Goal: Navigation & Orientation: Find specific page/section

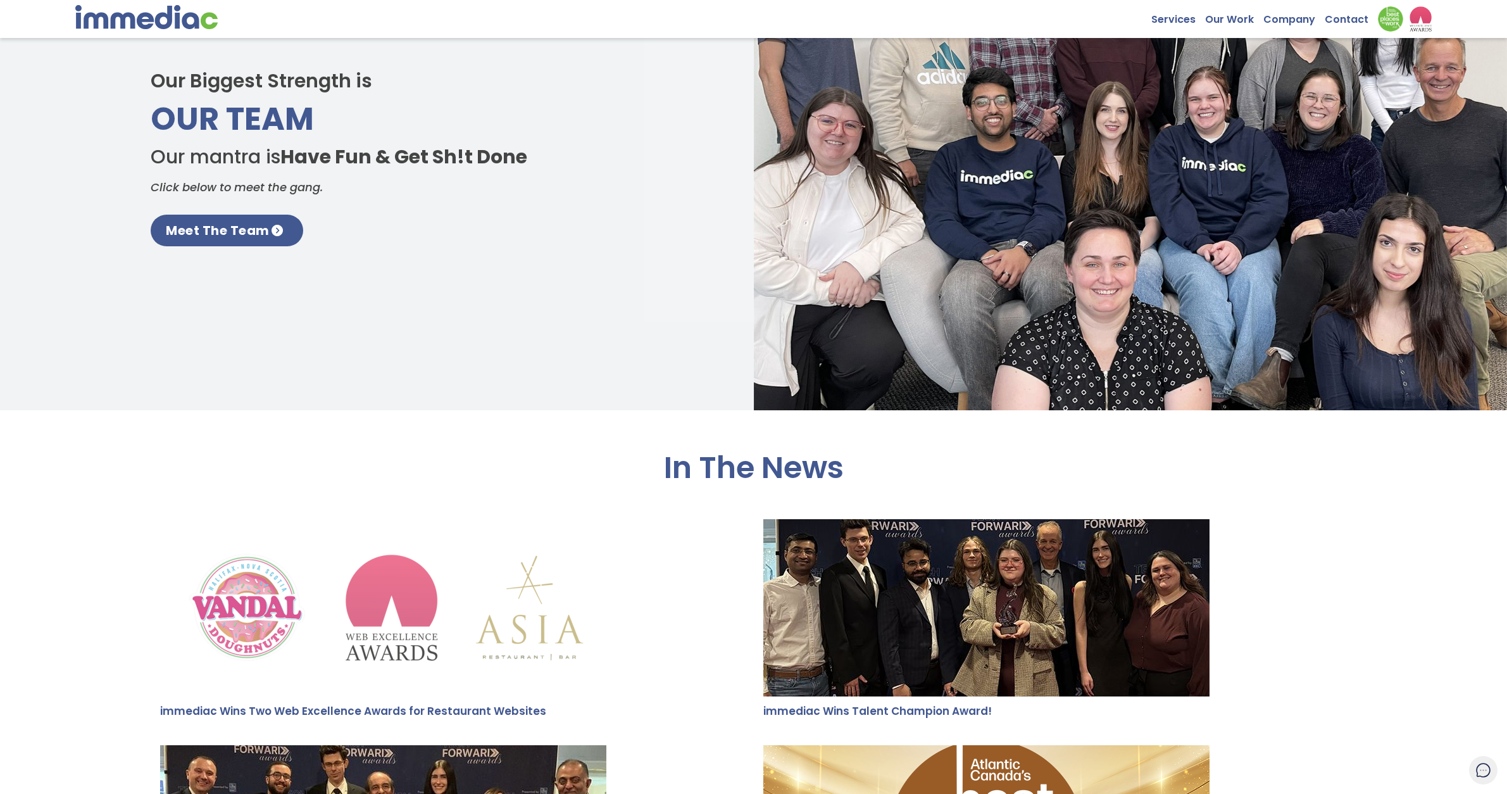
scroll to position [2086, 0]
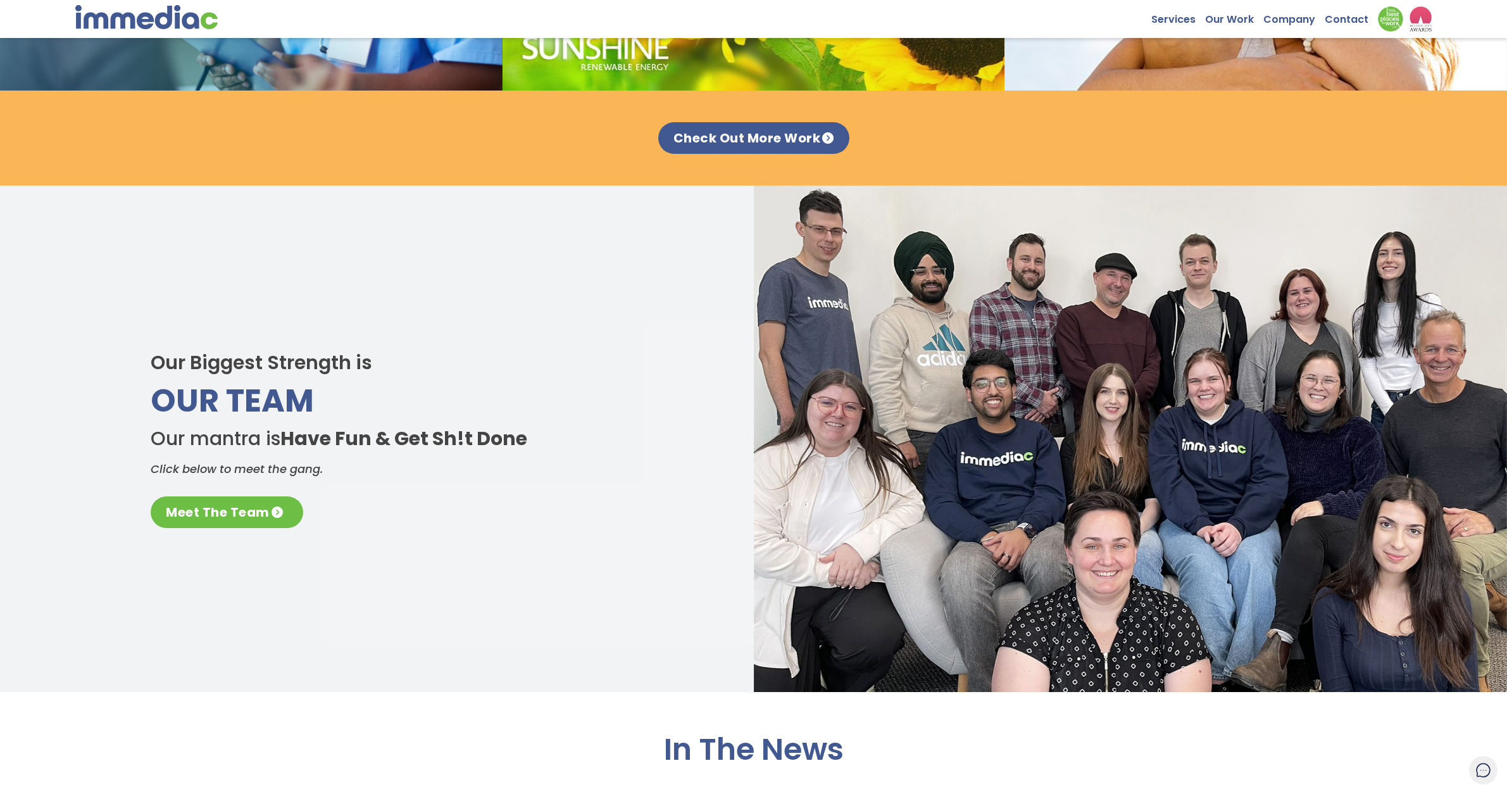
click at [260, 513] on link "Meet The Team" at bounding box center [227, 512] width 153 height 32
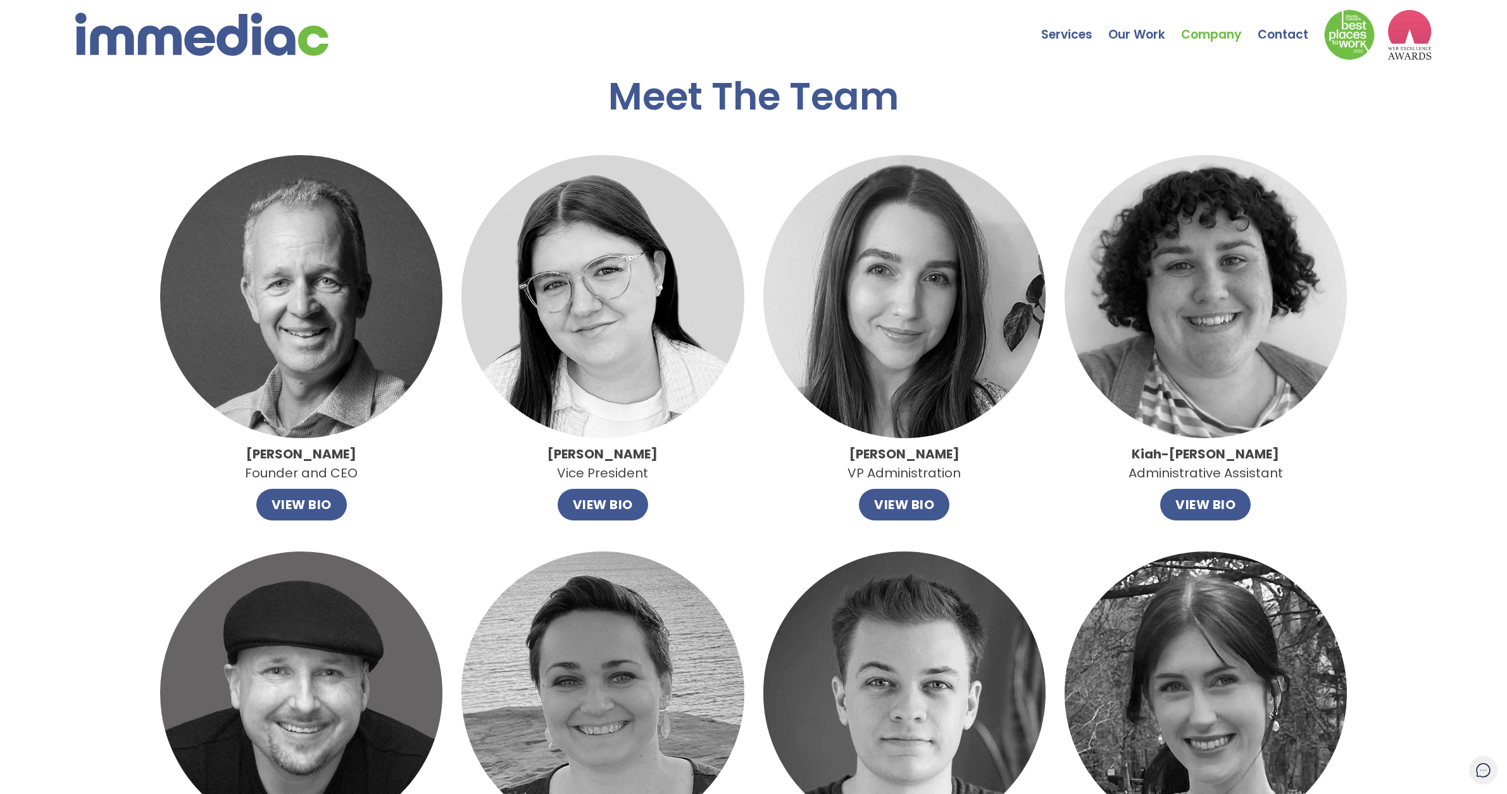
click at [269, 28] on img at bounding box center [201, 34] width 253 height 43
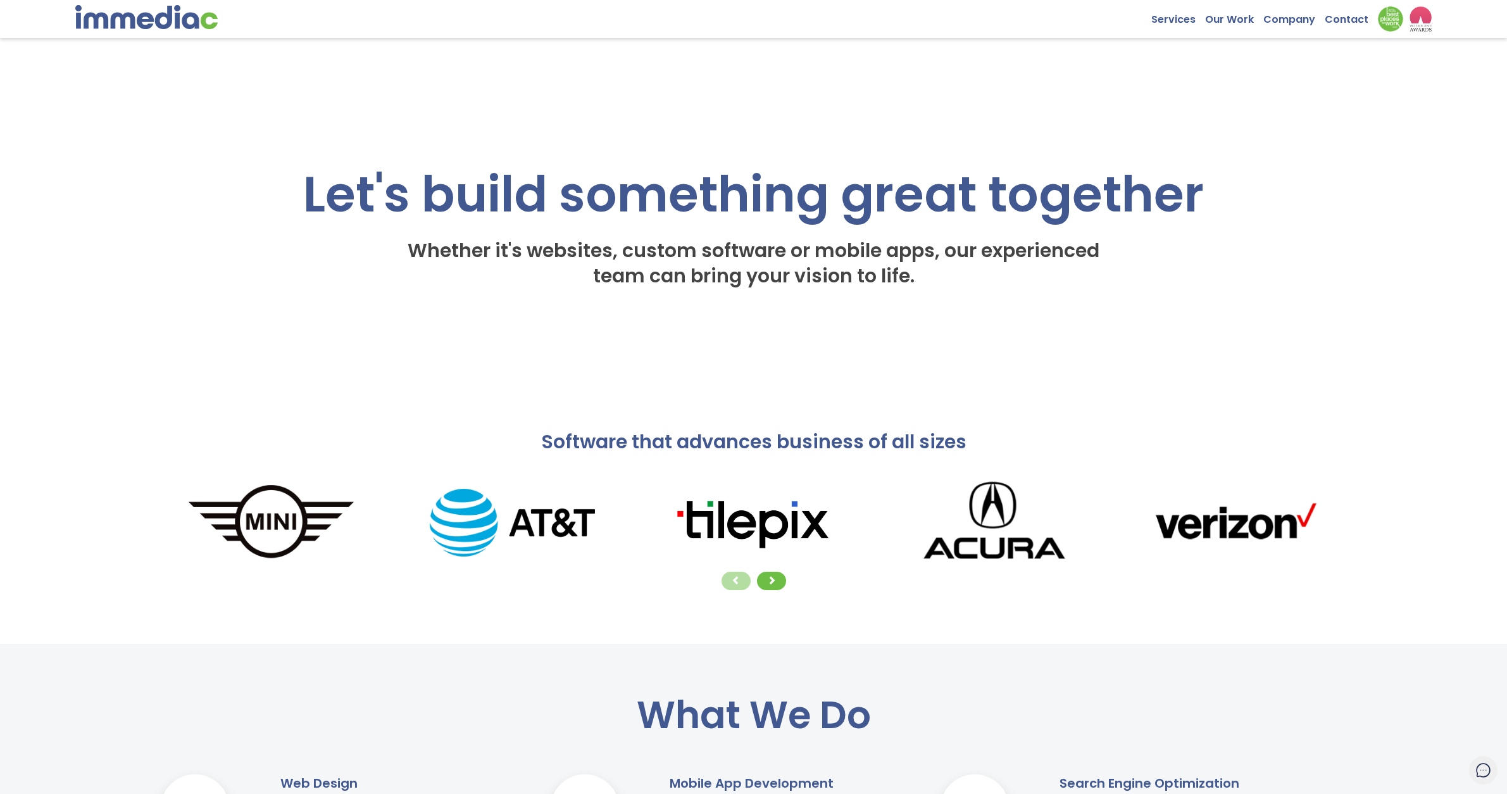
scroll to position [52, 0]
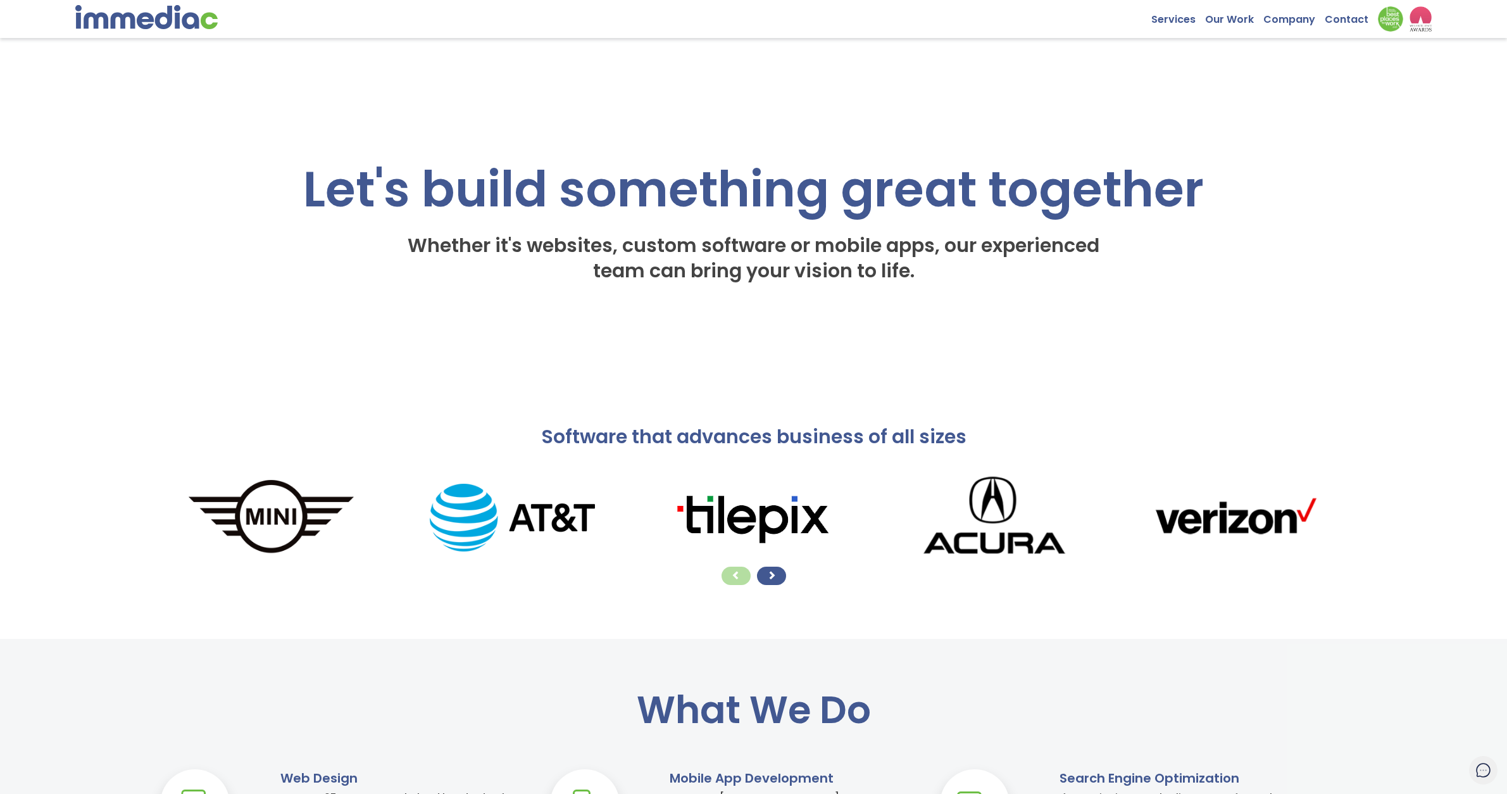
click at [780, 576] on div at bounding box center [771, 575] width 29 height 18
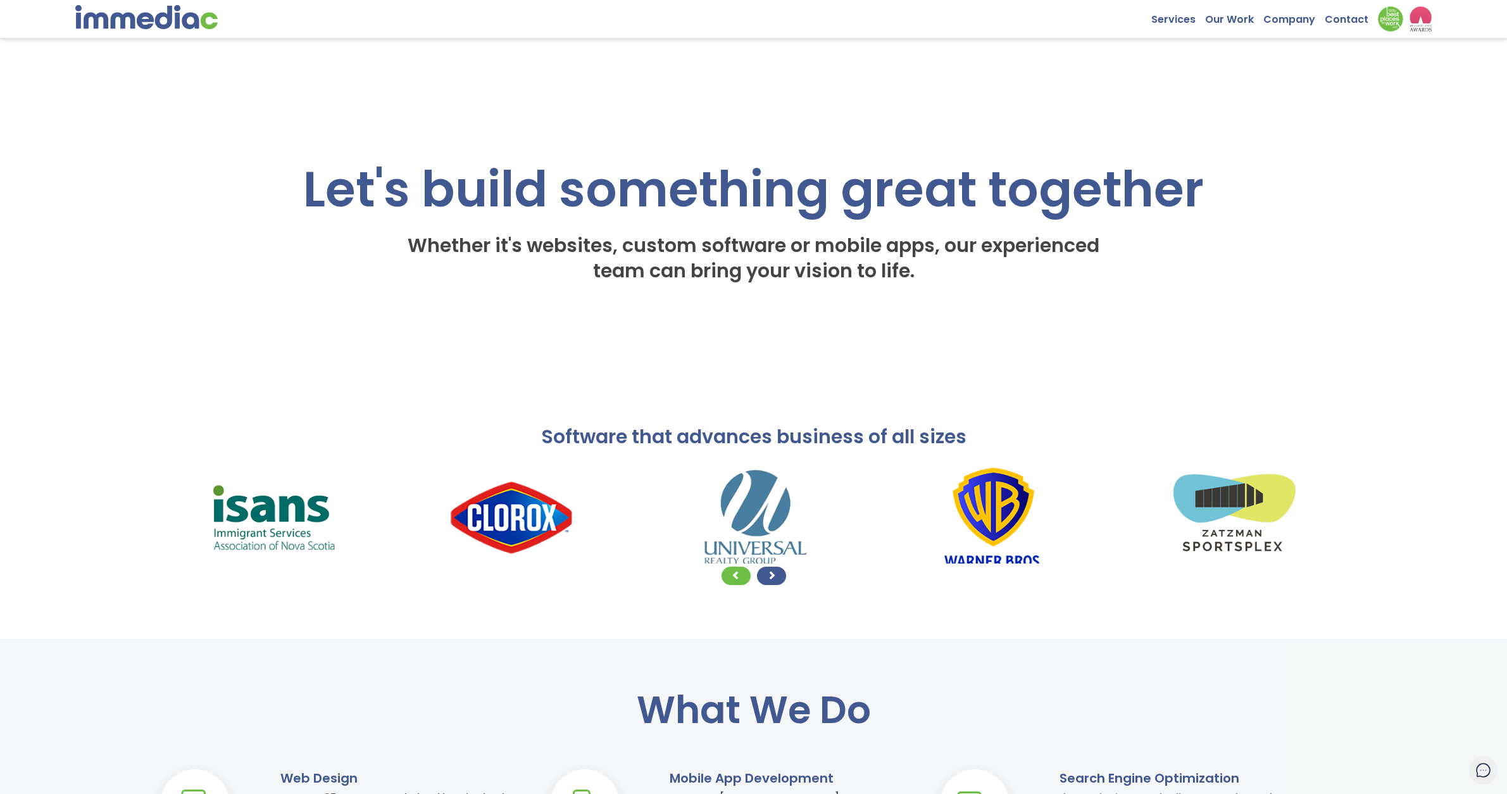
click at [780, 576] on div at bounding box center [771, 575] width 29 height 18
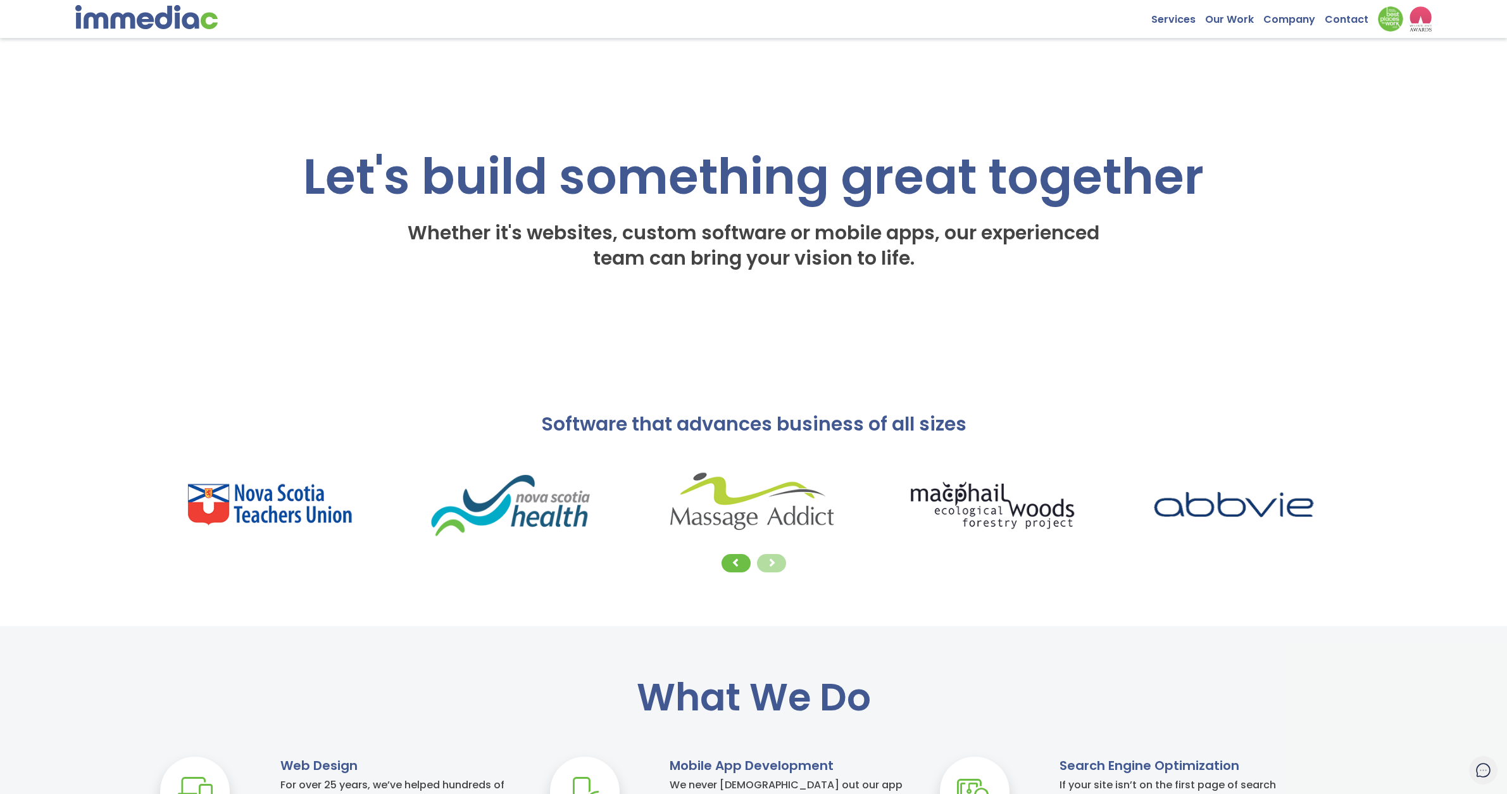
scroll to position [62, 0]
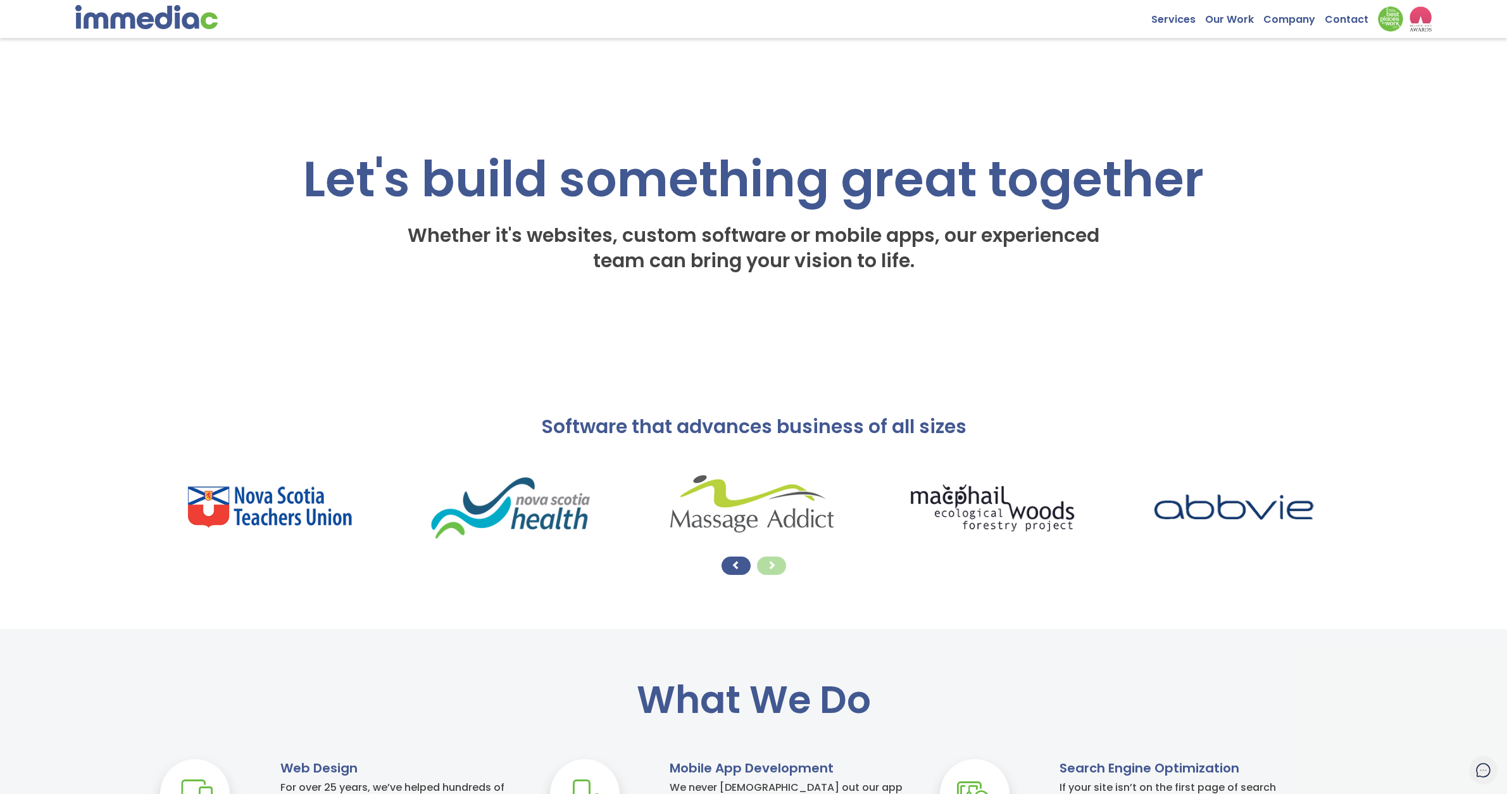
click at [742, 565] on div at bounding box center [736, 565] width 29 height 18
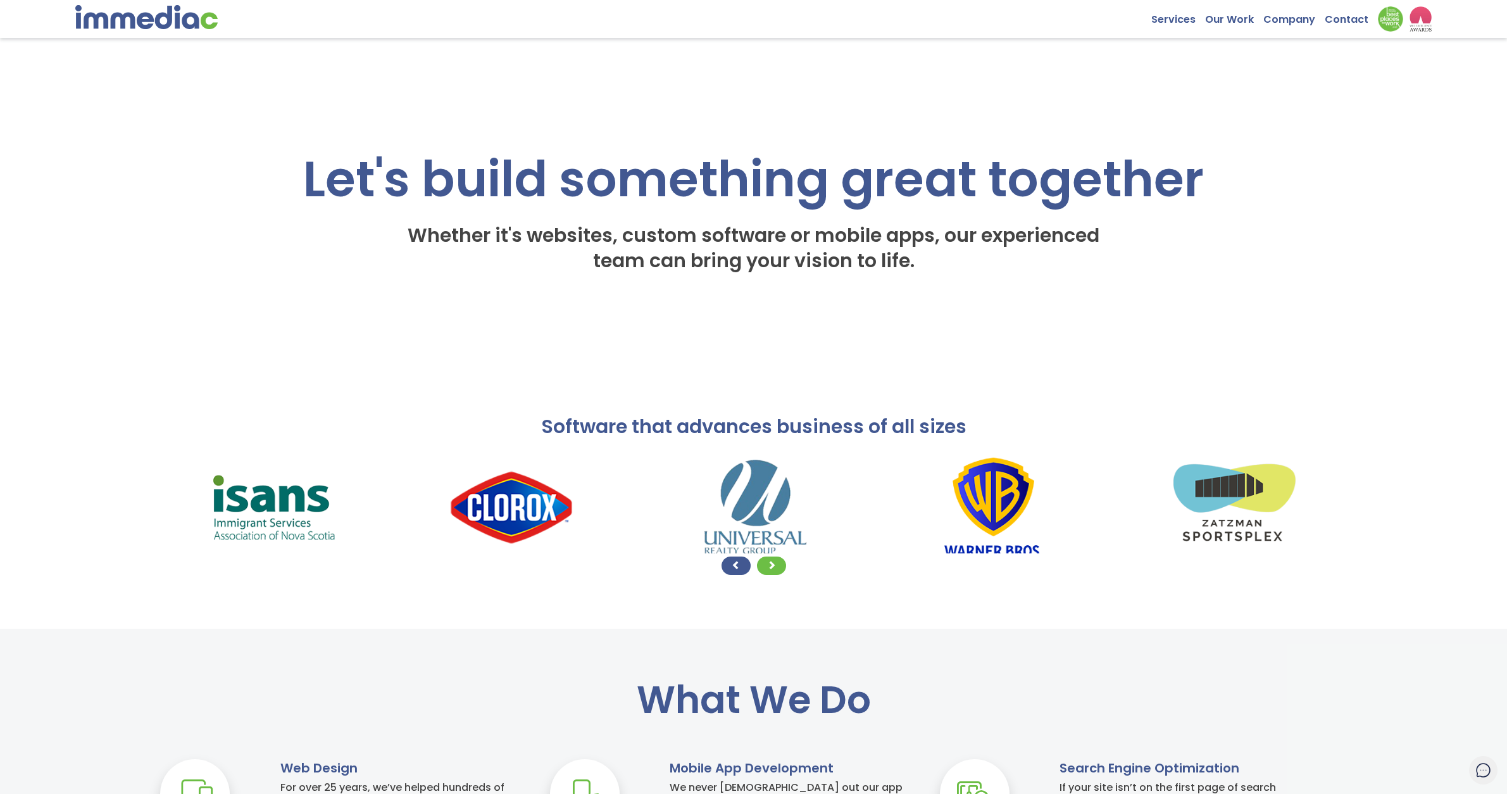
click at [742, 564] on div at bounding box center [736, 565] width 29 height 18
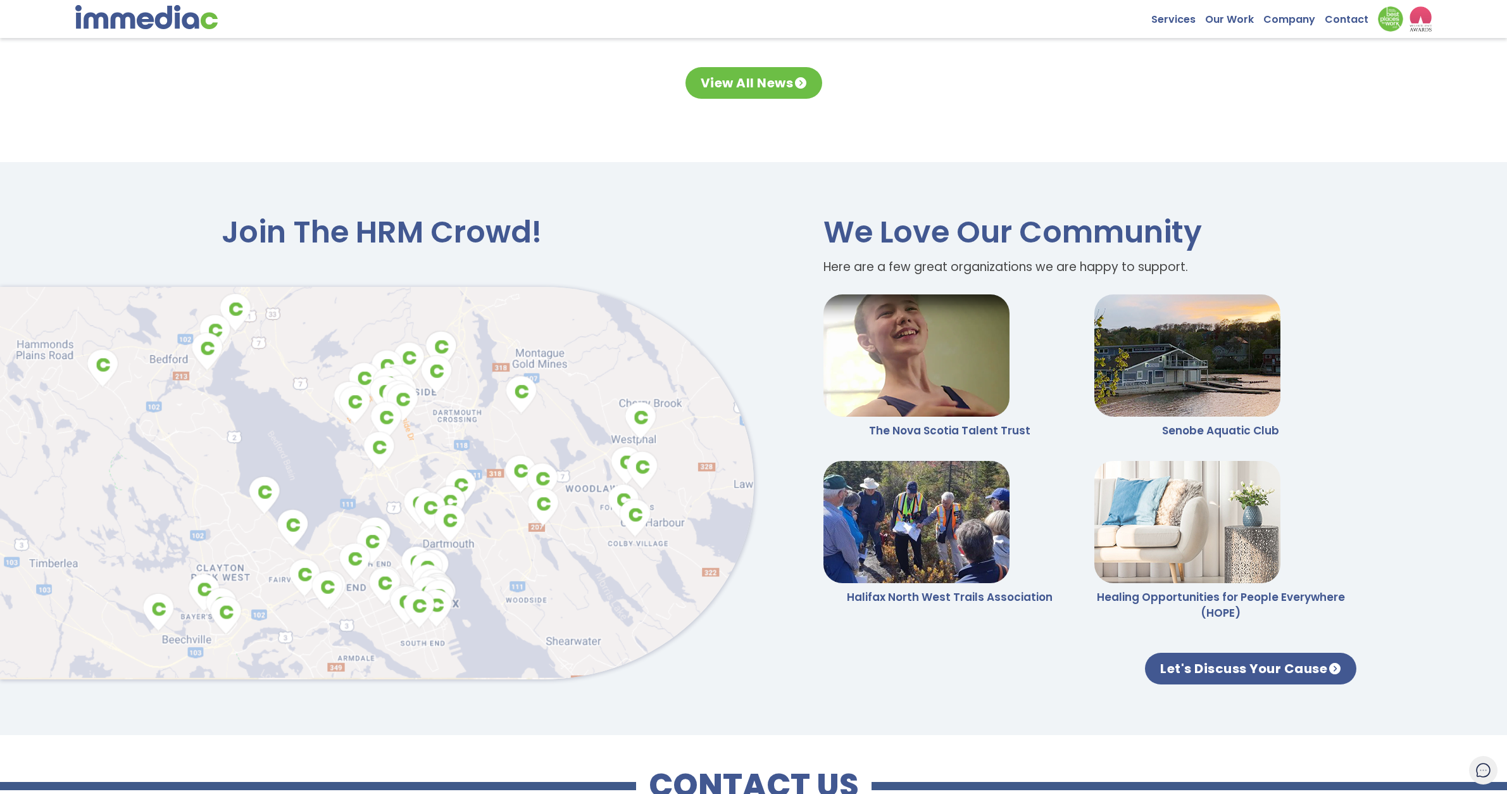
scroll to position [3397, 0]
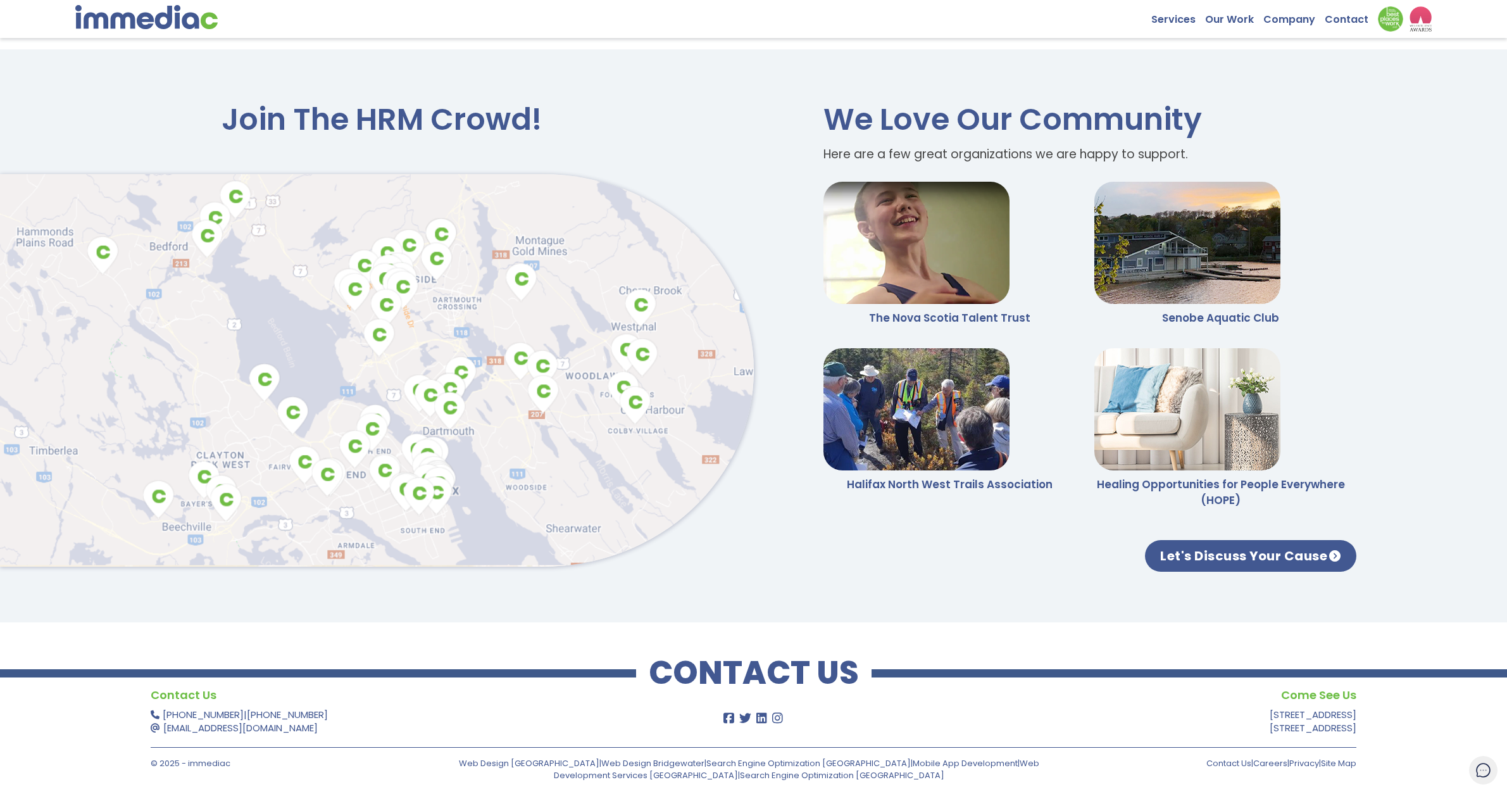
click at [255, 385] on img at bounding box center [377, 370] width 754 height 392
click at [261, 377] on img at bounding box center [377, 370] width 754 height 392
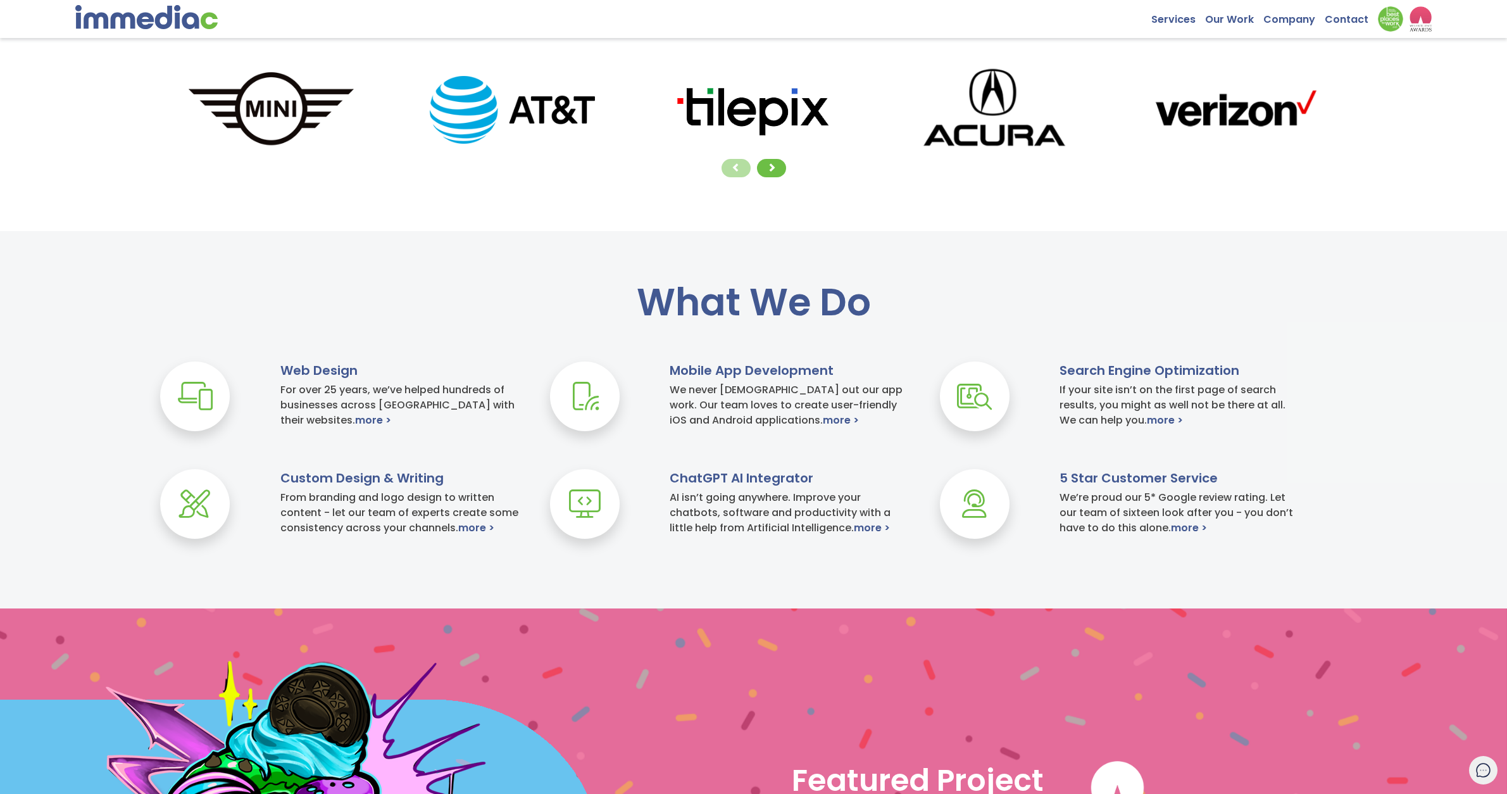
scroll to position [0, 0]
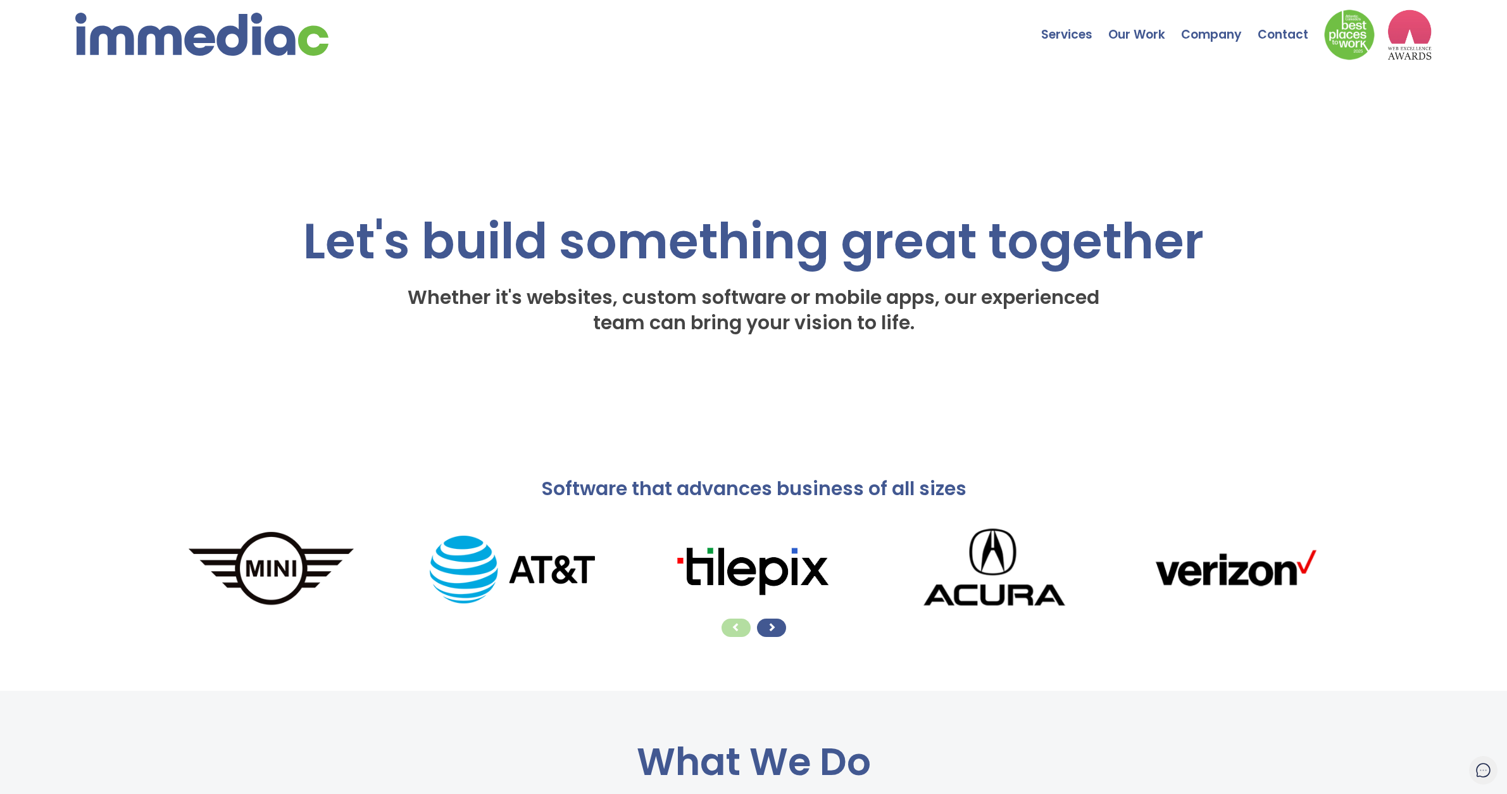
click at [781, 627] on div at bounding box center [771, 627] width 29 height 18
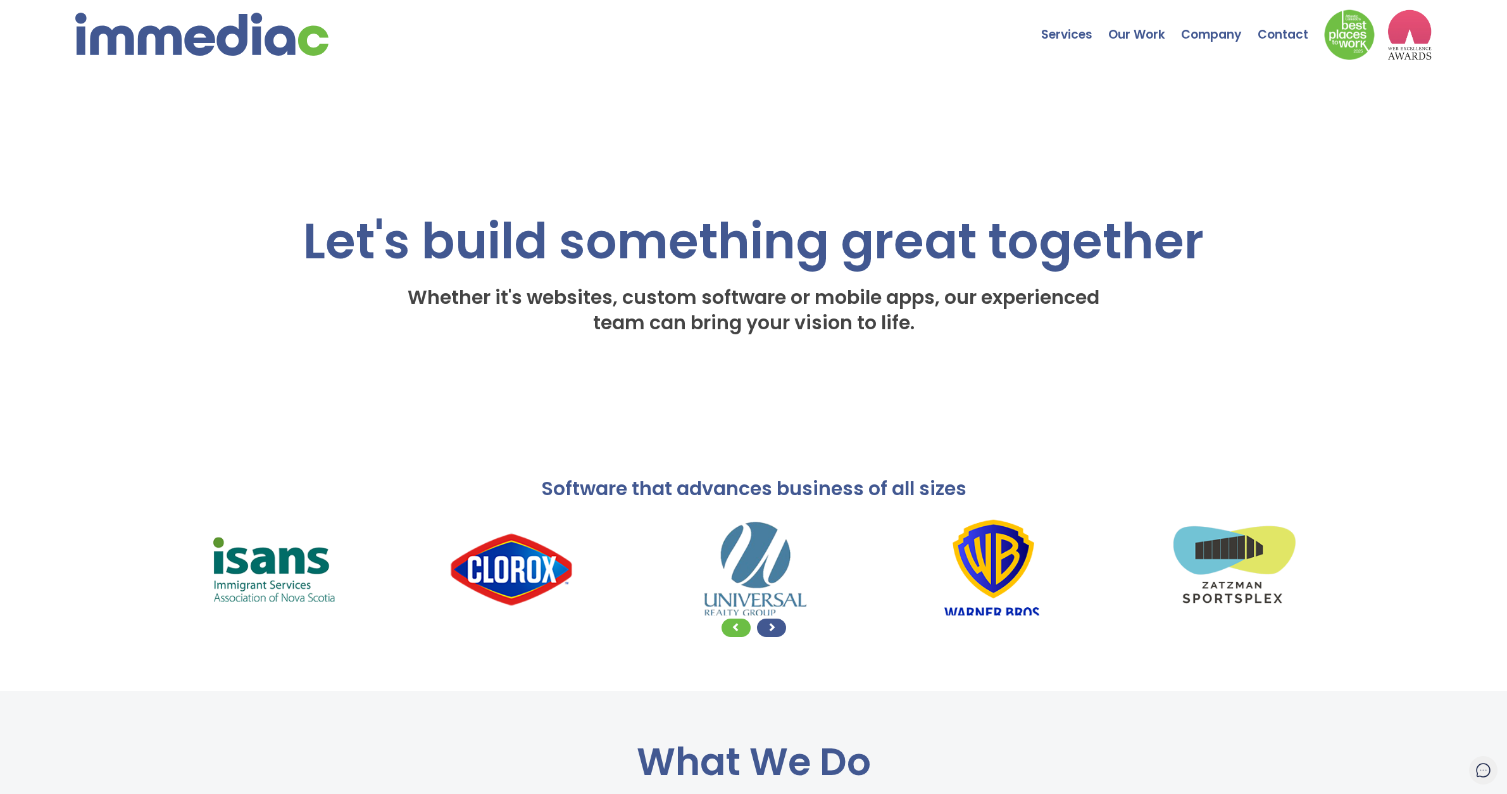
click at [780, 626] on div at bounding box center [771, 627] width 29 height 18
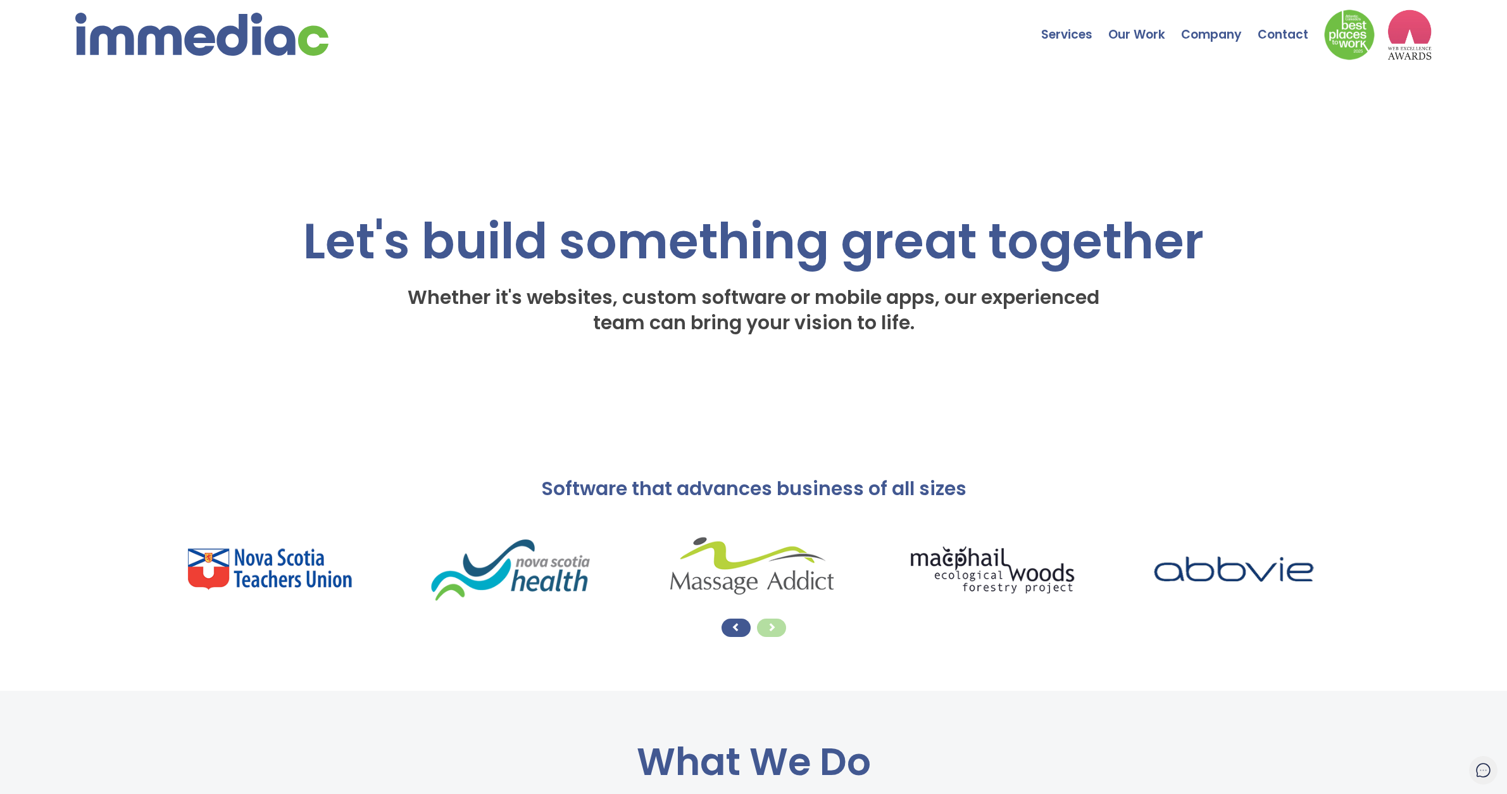
click at [735, 628] on span at bounding box center [736, 626] width 9 height 9
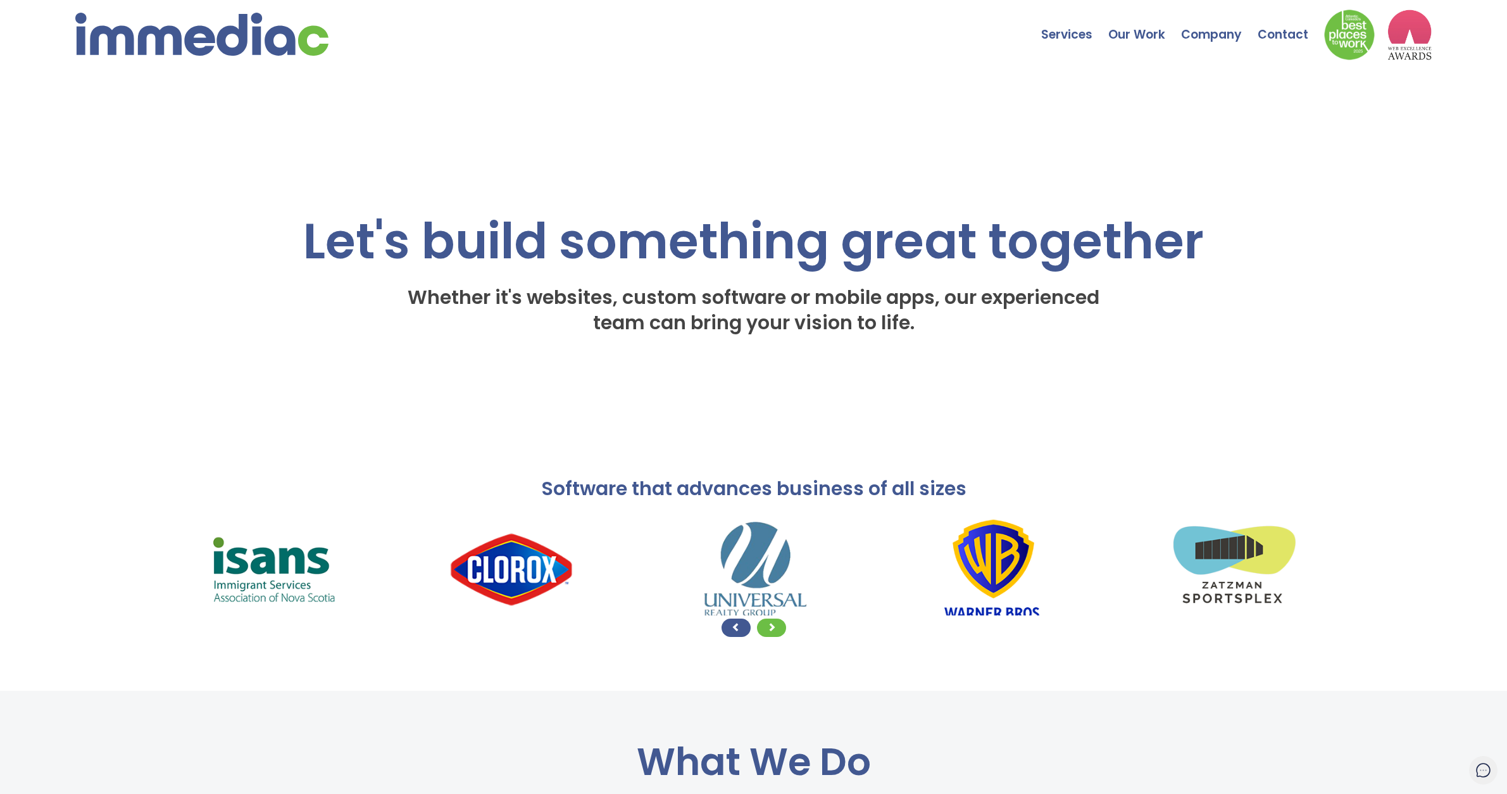
click at [735, 628] on span at bounding box center [736, 626] width 9 height 9
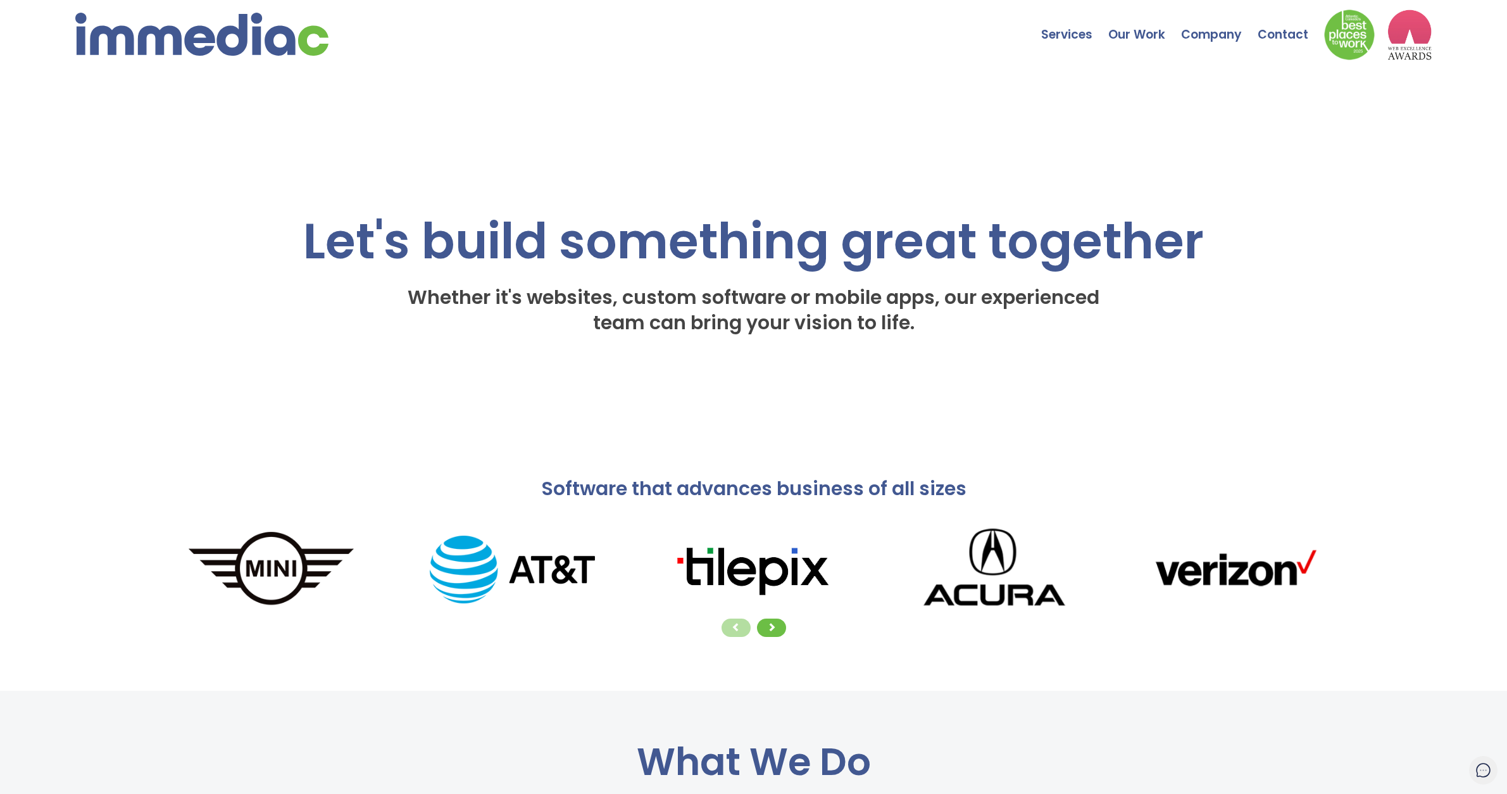
click at [1042, 169] on div "Let's build something great together Whether it's websites, custom software or …" at bounding box center [754, 238] width 1206 height 232
click at [1206, 200] on div "Let's build something great together Whether it's websites, custom software or …" at bounding box center [754, 238] width 1206 height 232
click at [1198, 136] on div "Let's build something great together Whether it's websites, custom software or …" at bounding box center [754, 238] width 1206 height 232
